Goal: Navigation & Orientation: Find specific page/section

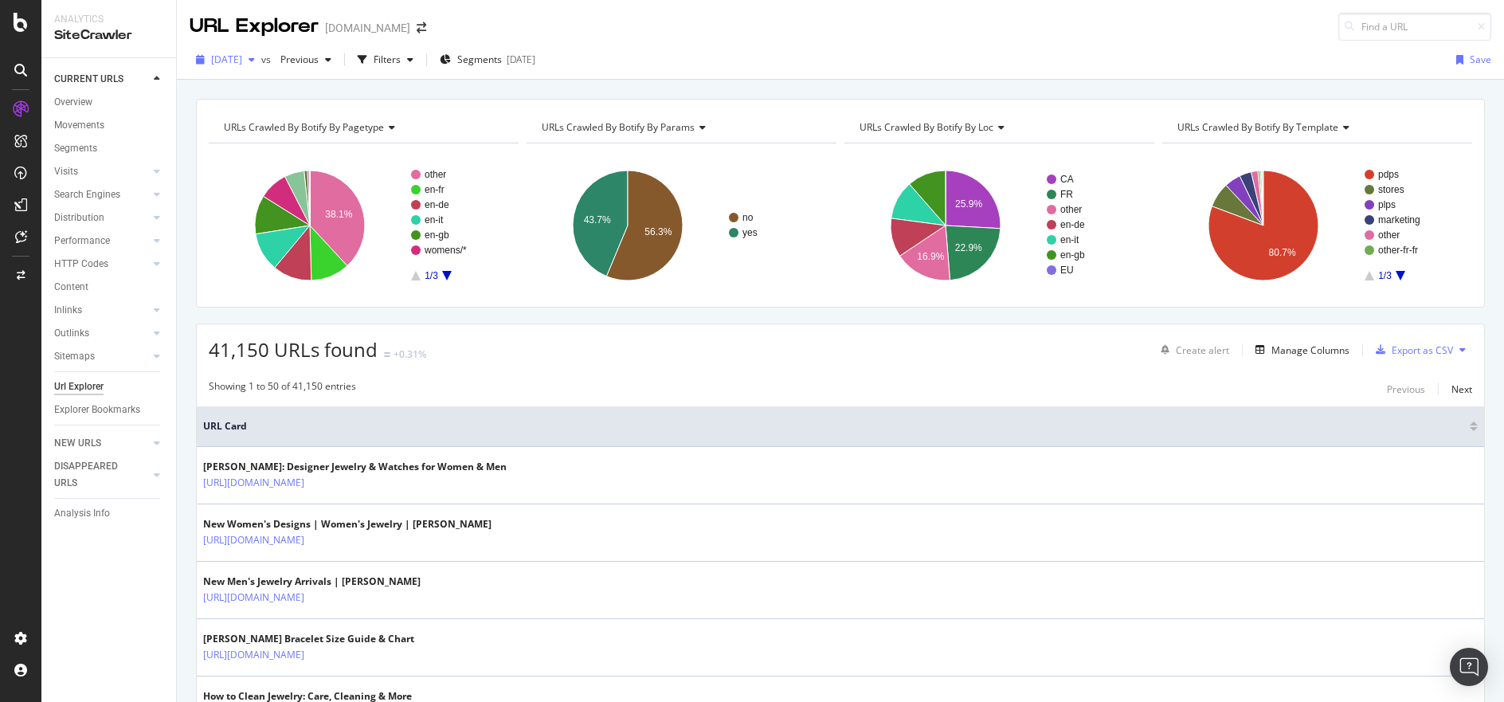
click at [261, 58] on div "button" at bounding box center [251, 60] width 19 height 10
click at [636, 33] on div "URL Explorer [DOMAIN_NAME]" at bounding box center [840, 20] width 1327 height 41
click at [28, 22] on div at bounding box center [21, 22] width 38 height 19
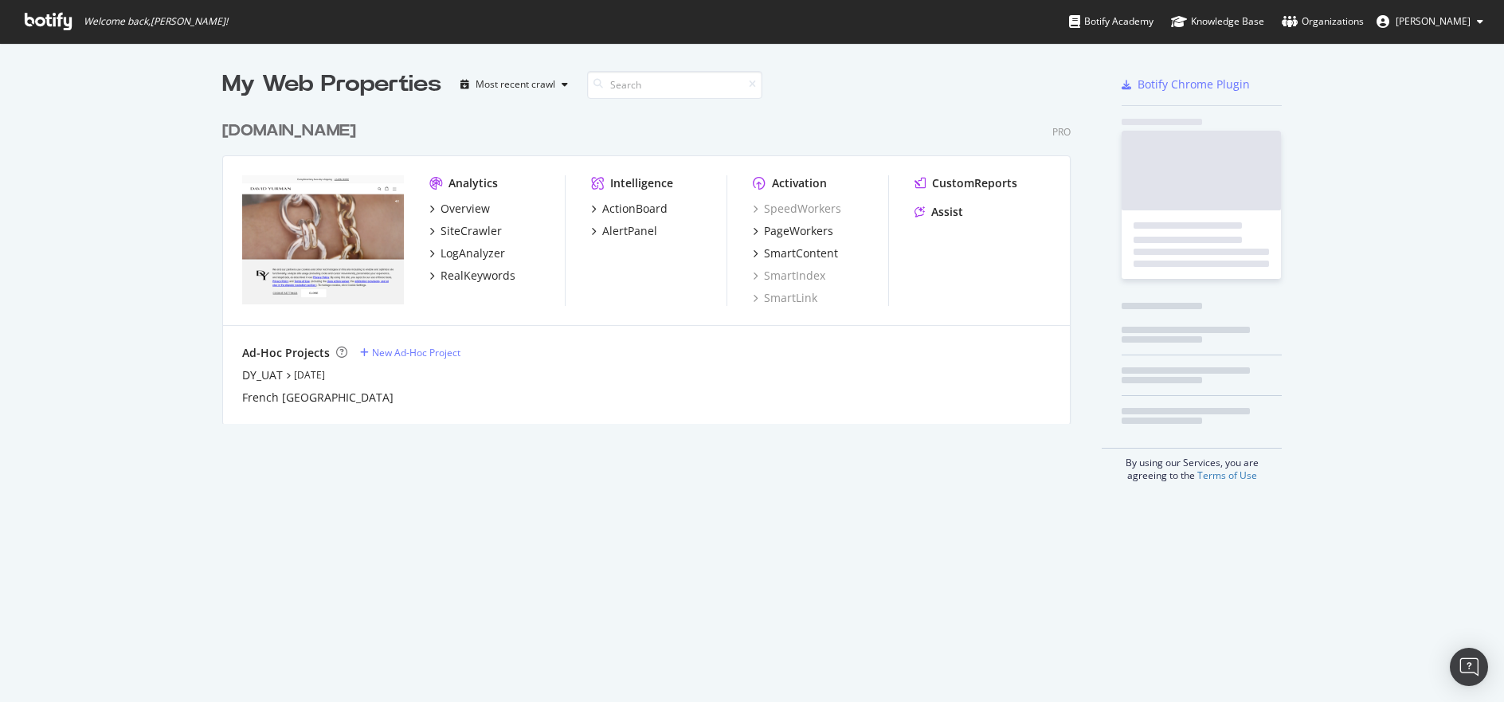
scroll to position [690, 1480]
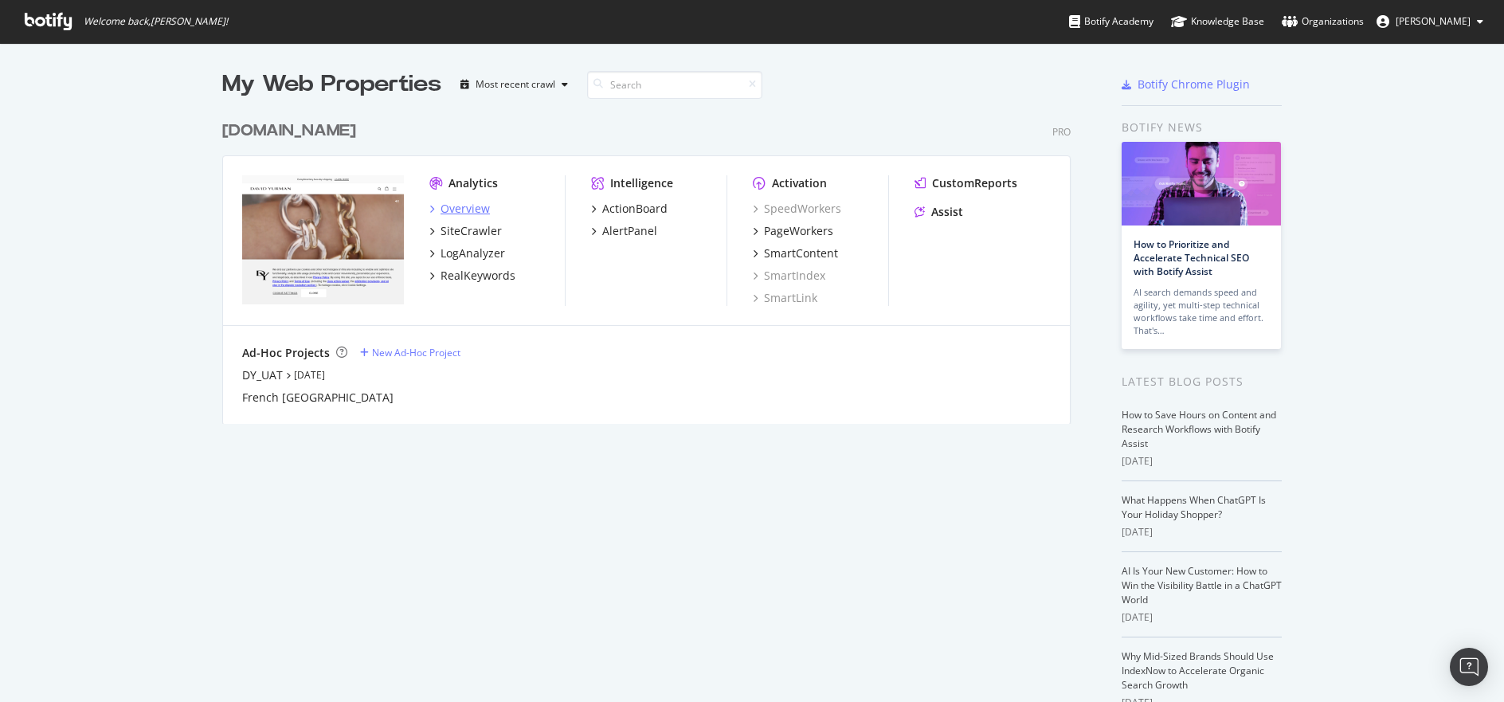
click at [481, 207] on div "Overview" at bounding box center [464, 209] width 49 height 16
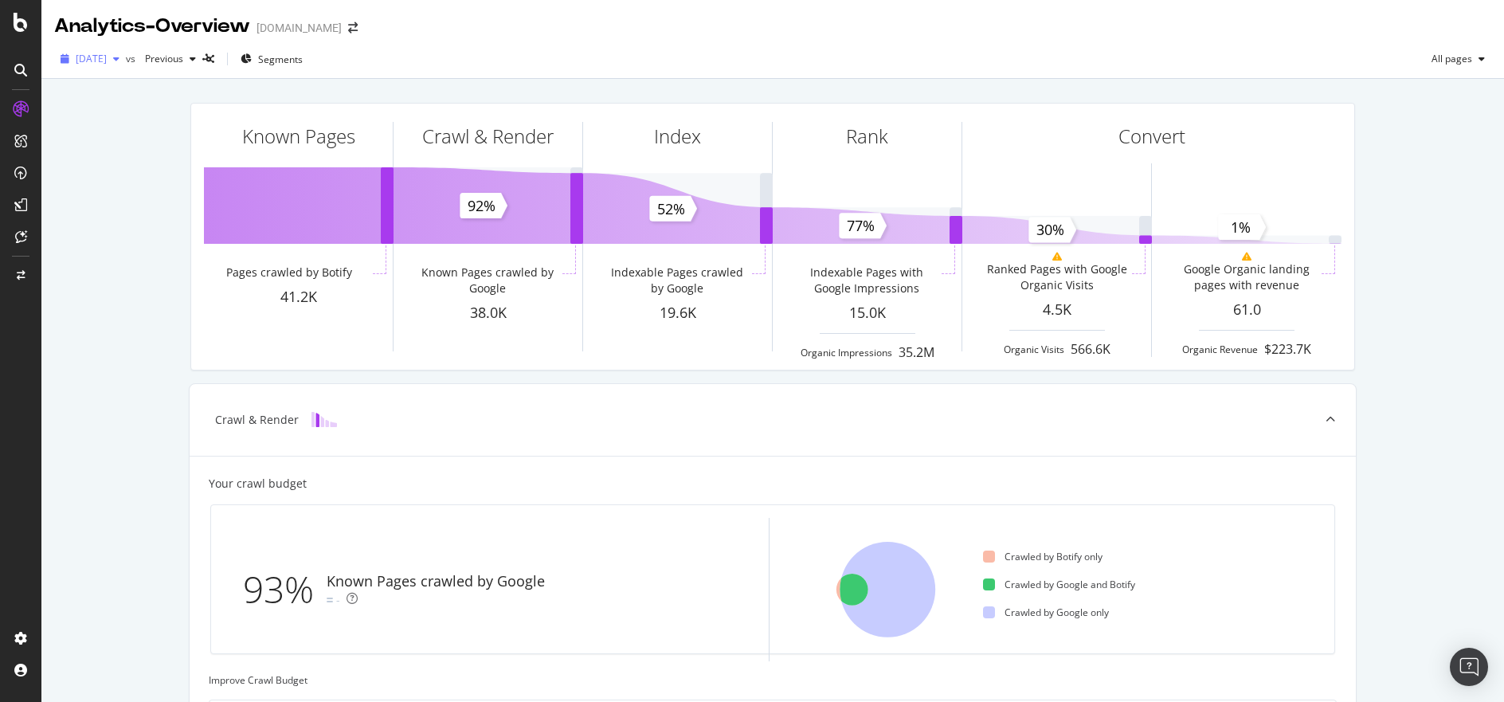
click at [119, 61] on icon "button" at bounding box center [116, 59] width 6 height 10
click at [440, 39] on div "Analytics - Overview [DOMAIN_NAME]" at bounding box center [772, 20] width 1462 height 40
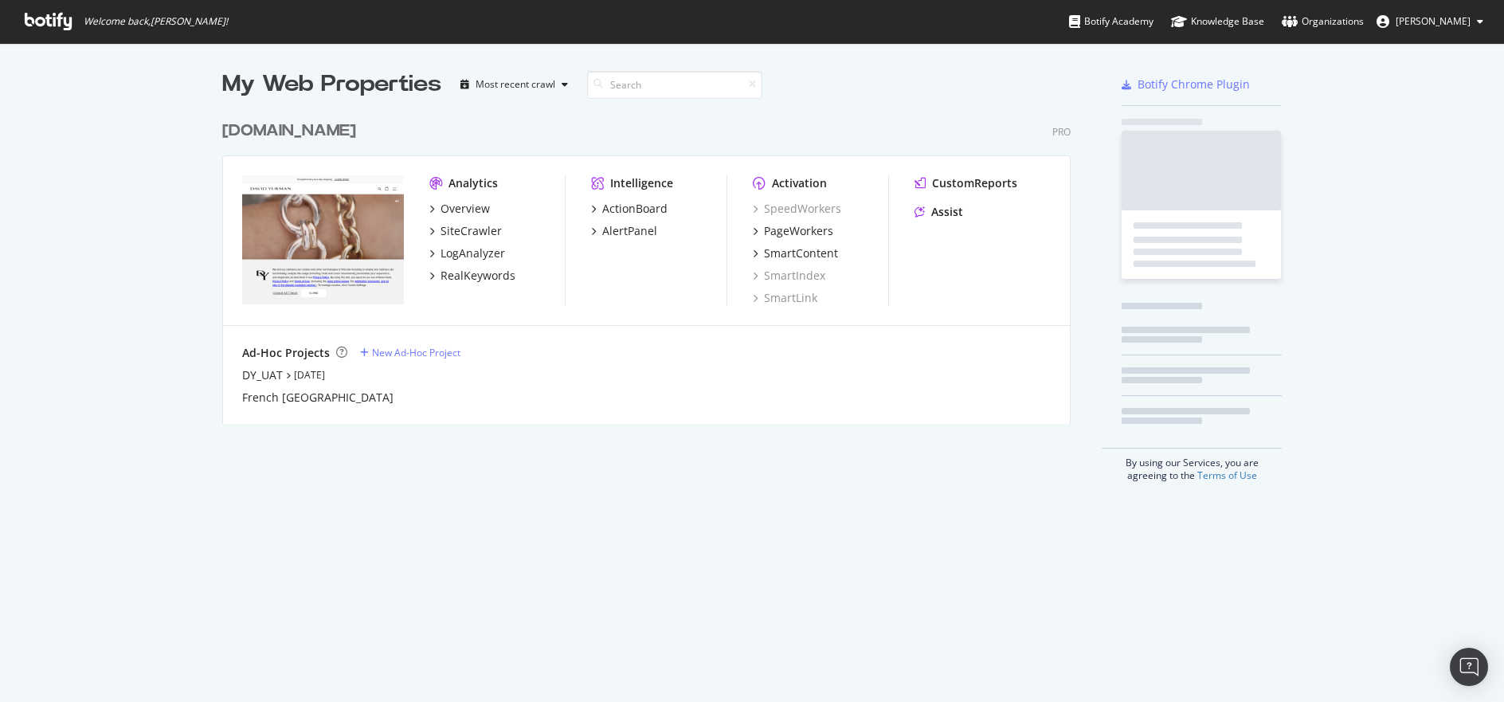
scroll to position [690, 1480]
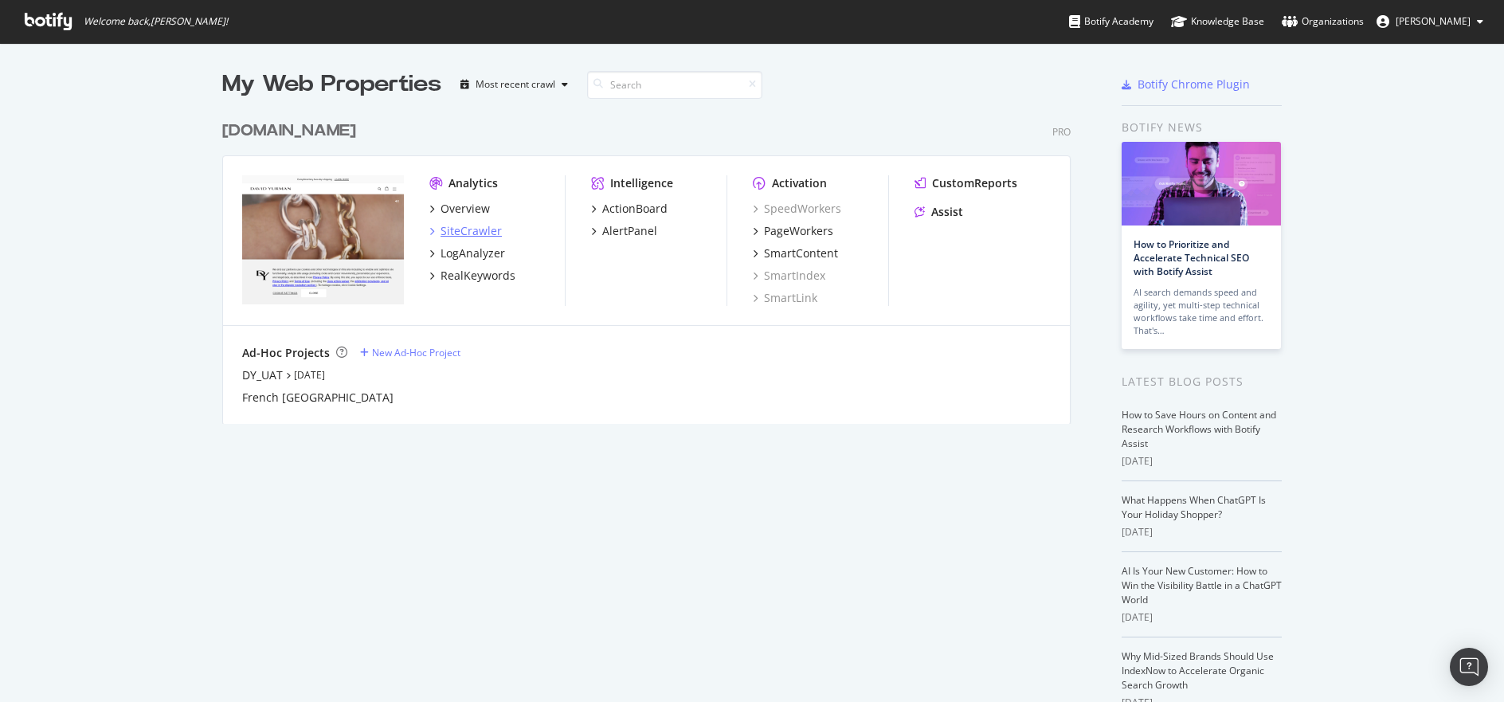
click at [484, 225] on div "SiteCrawler" at bounding box center [470, 231] width 61 height 16
click at [561, 84] on icon "button" at bounding box center [564, 85] width 6 height 10
click at [466, 226] on div "SiteCrawler" at bounding box center [470, 231] width 61 height 16
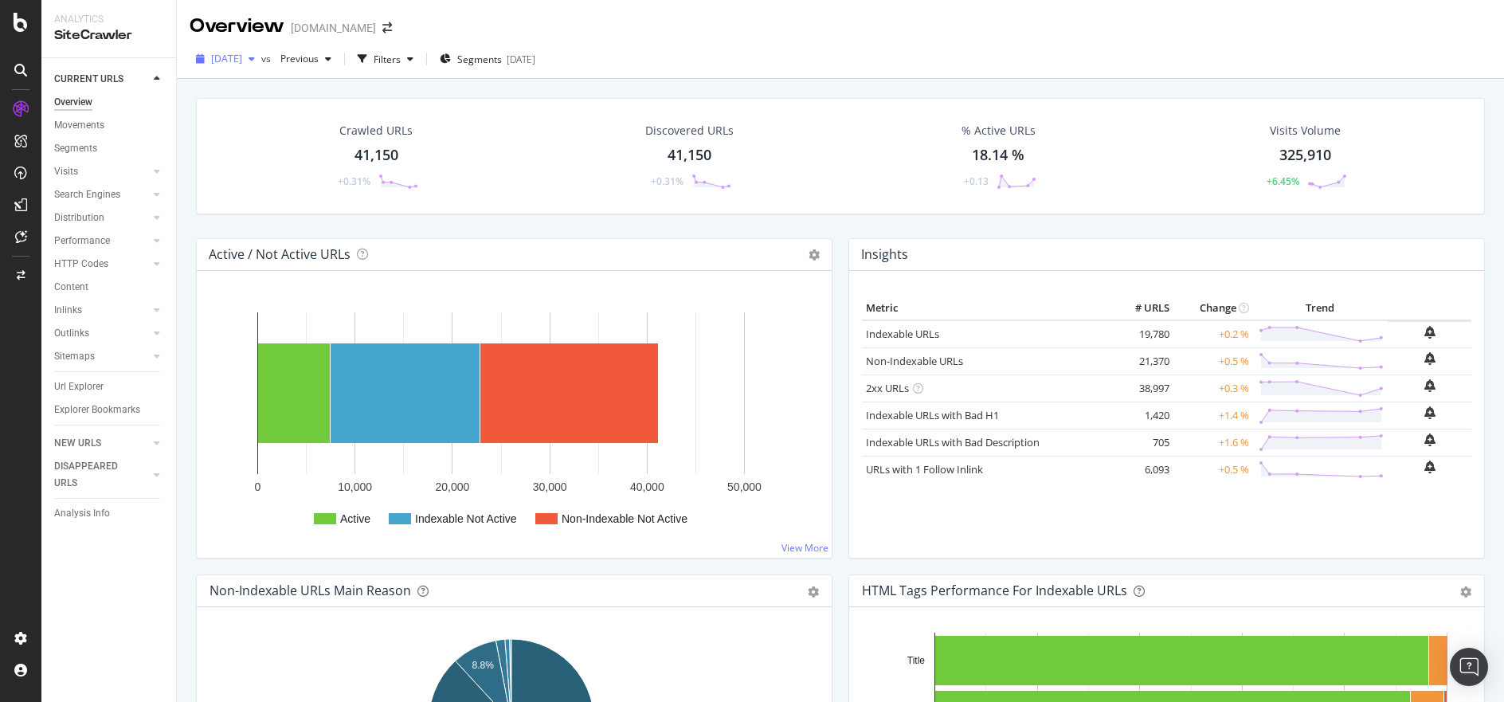
click at [255, 57] on icon "button" at bounding box center [251, 59] width 6 height 10
click at [789, 19] on div "Overview [DOMAIN_NAME]" at bounding box center [840, 20] width 1327 height 40
click at [21, 20] on icon at bounding box center [21, 22] width 14 height 19
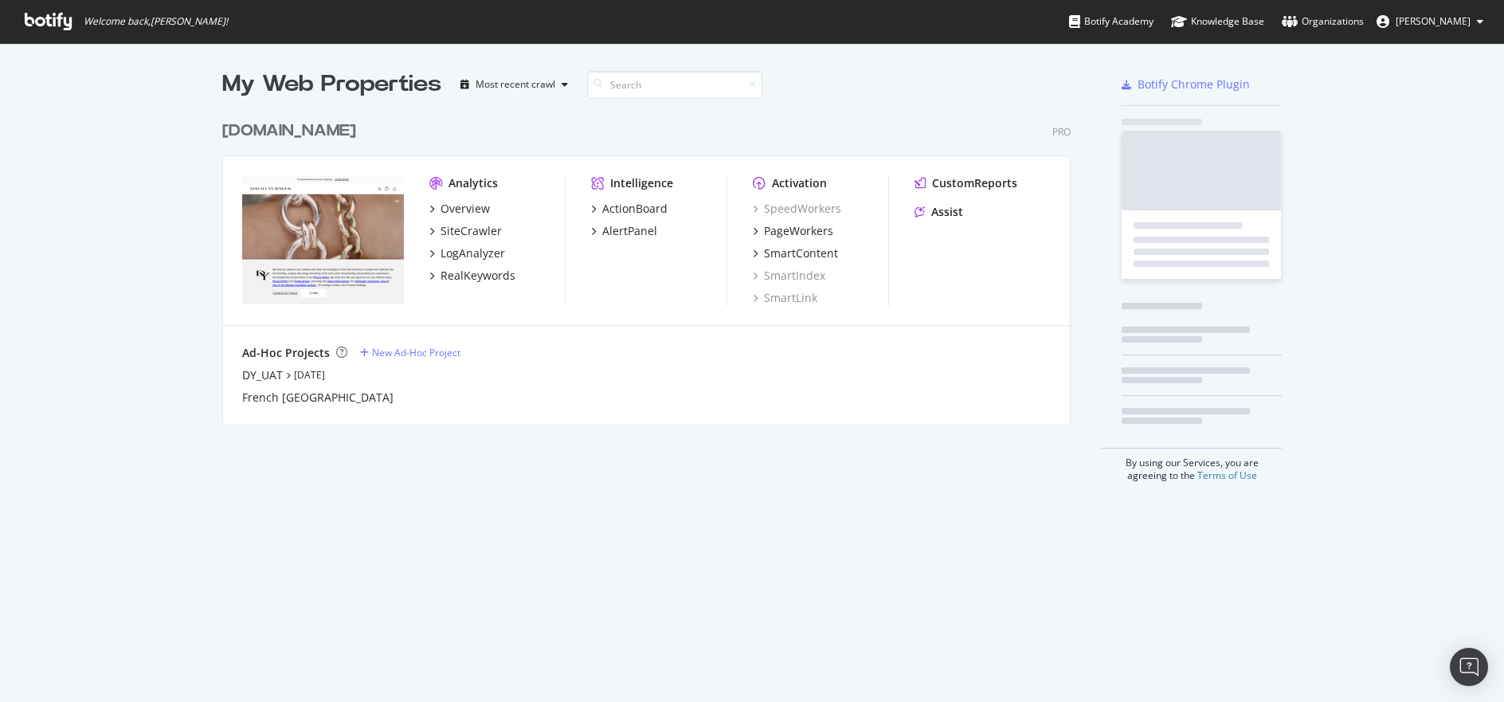
scroll to position [690, 1480]
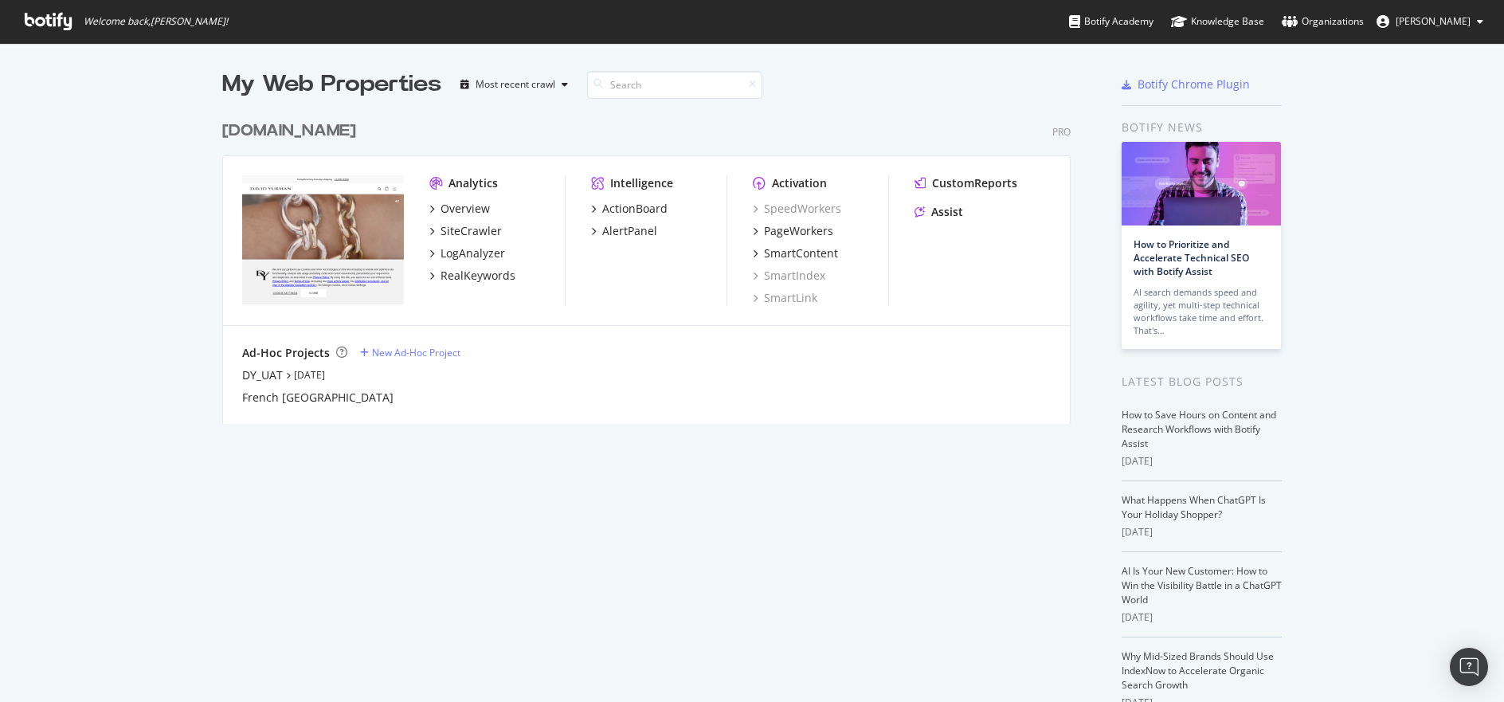
click at [339, 130] on div "[DOMAIN_NAME]" at bounding box center [289, 130] width 134 height 23
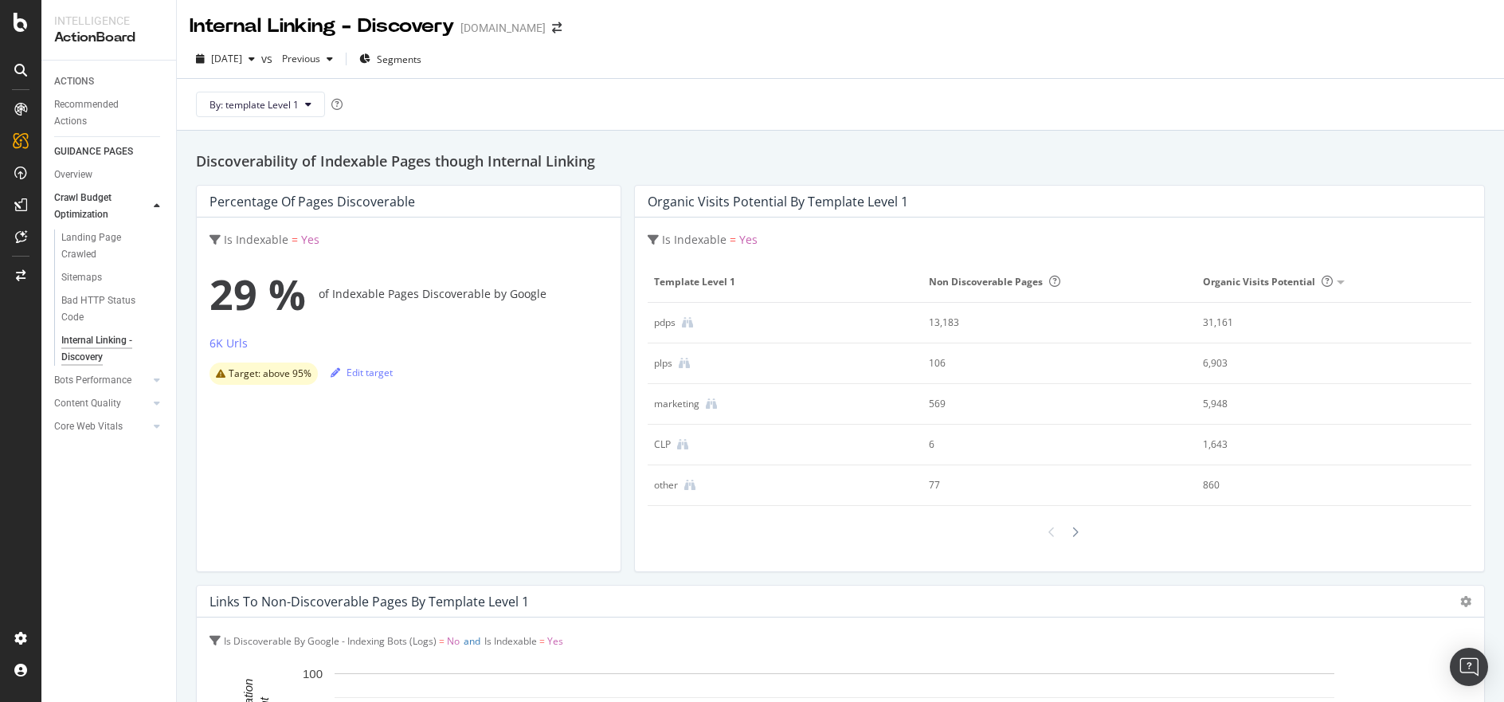
scroll to position [254, 0]
